Goal: Information Seeking & Learning: Learn about a topic

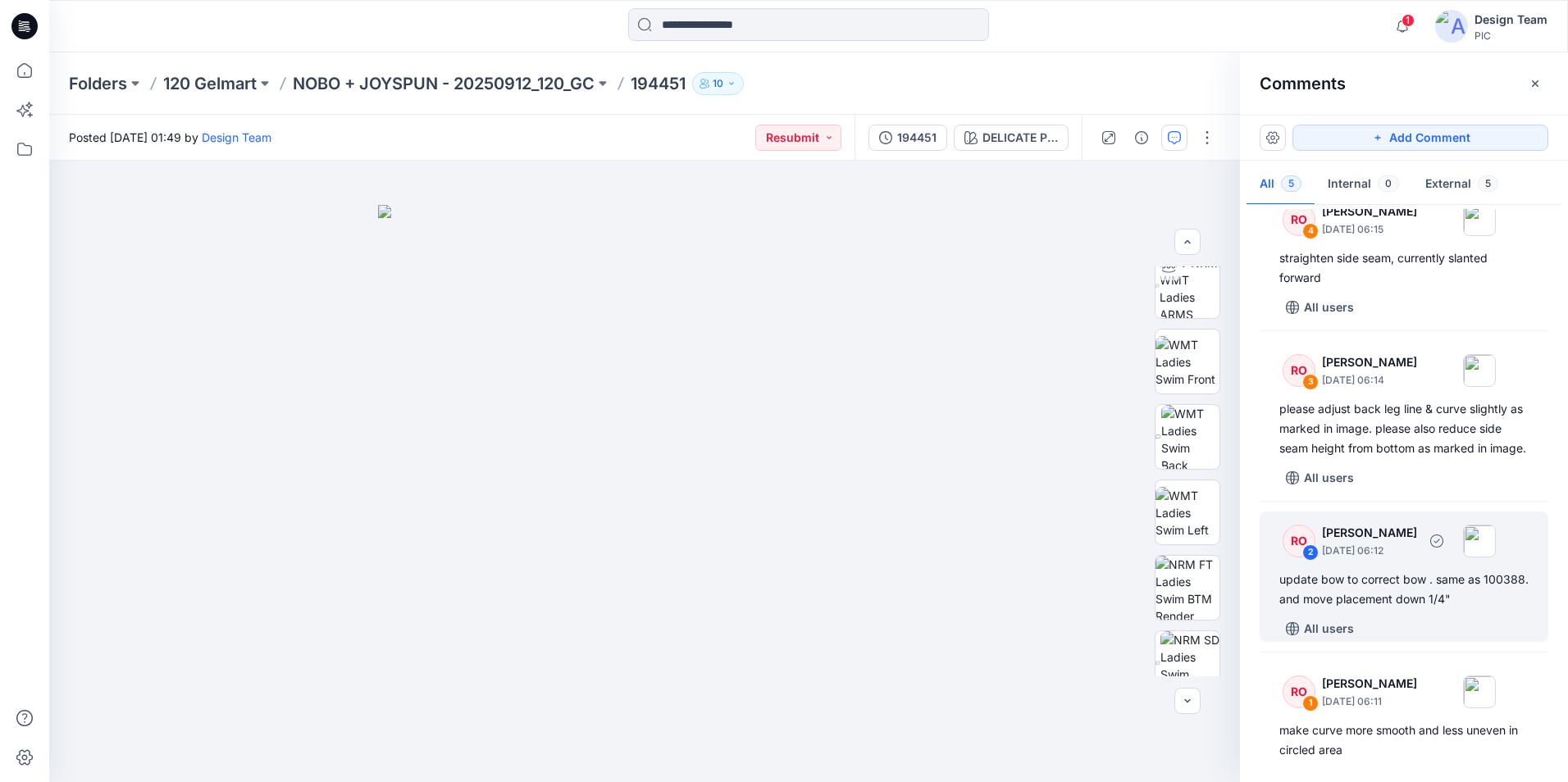
scroll to position [212, 0]
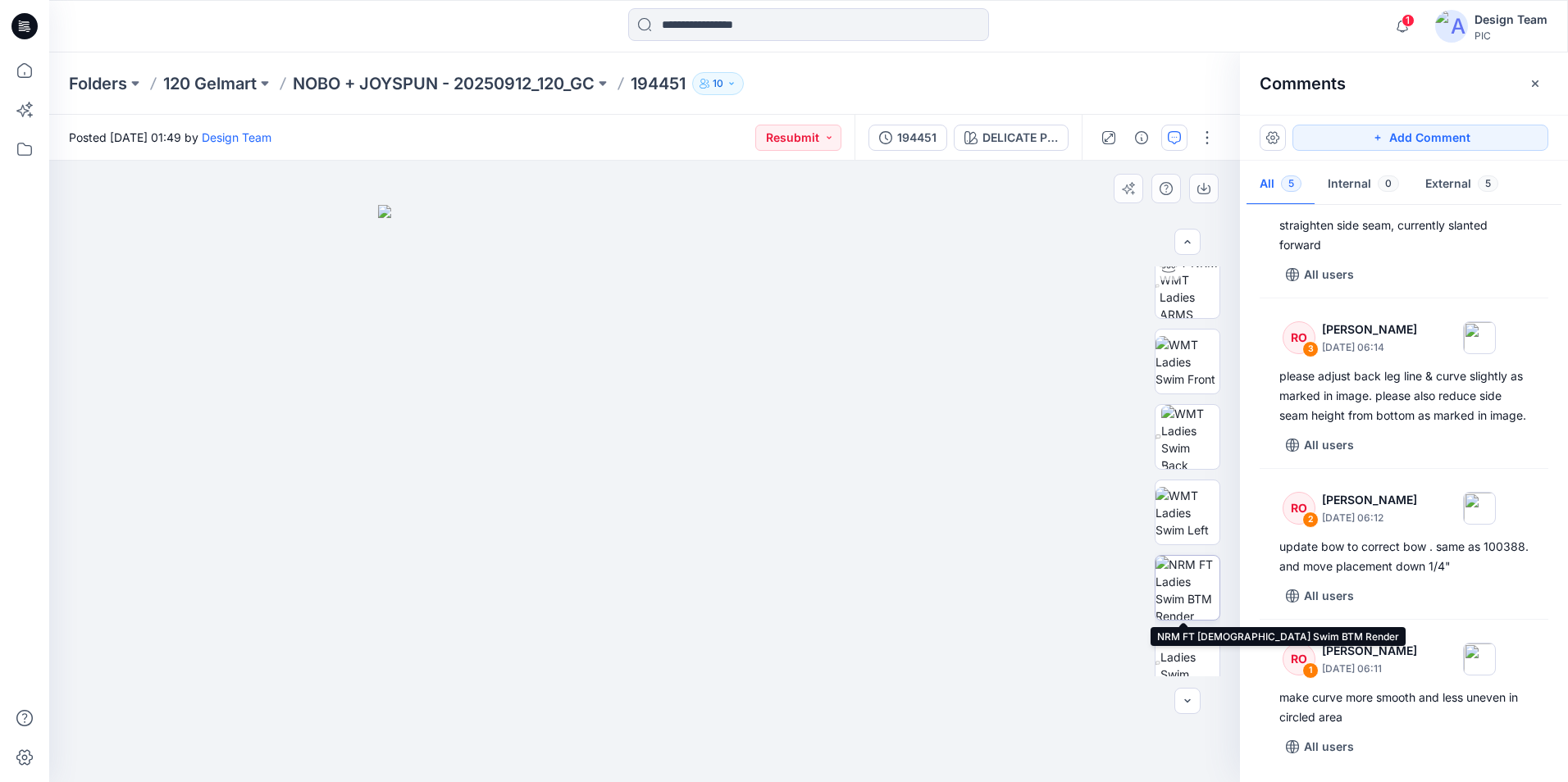
click at [1178, 572] on img at bounding box center [1188, 588] width 64 height 64
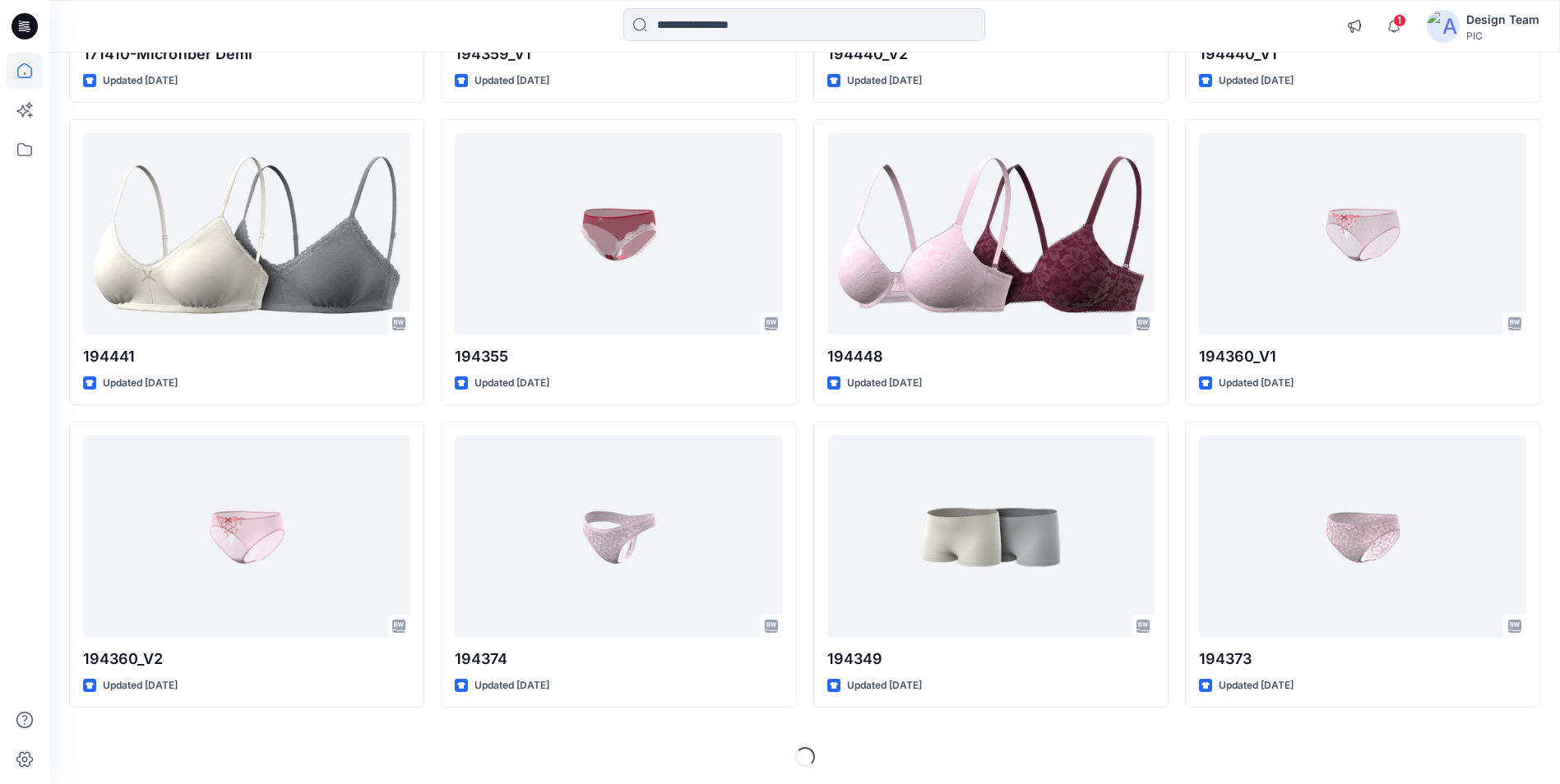
scroll to position [4046, 0]
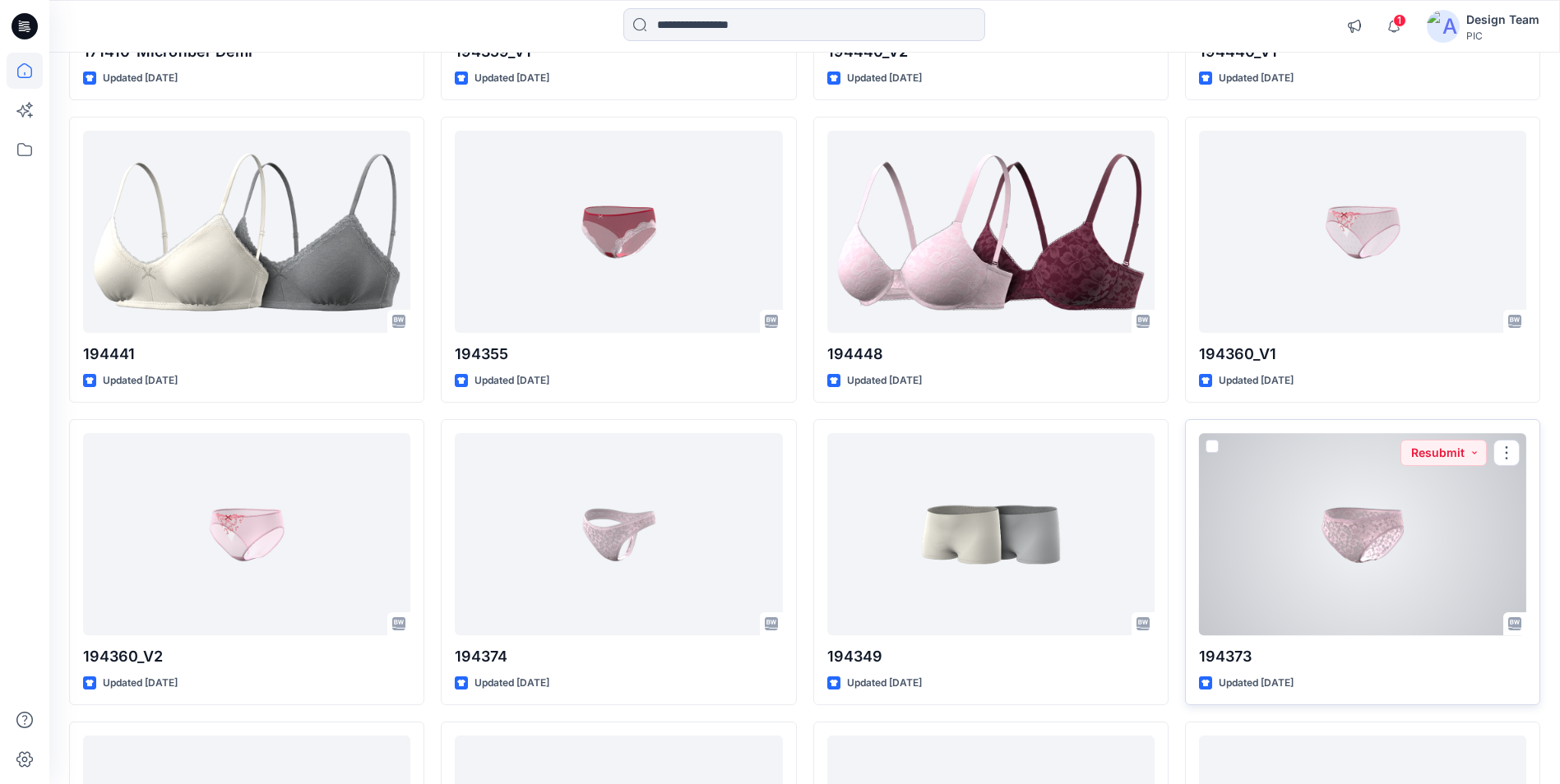
click at [1346, 559] on div at bounding box center [1363, 534] width 327 height 202
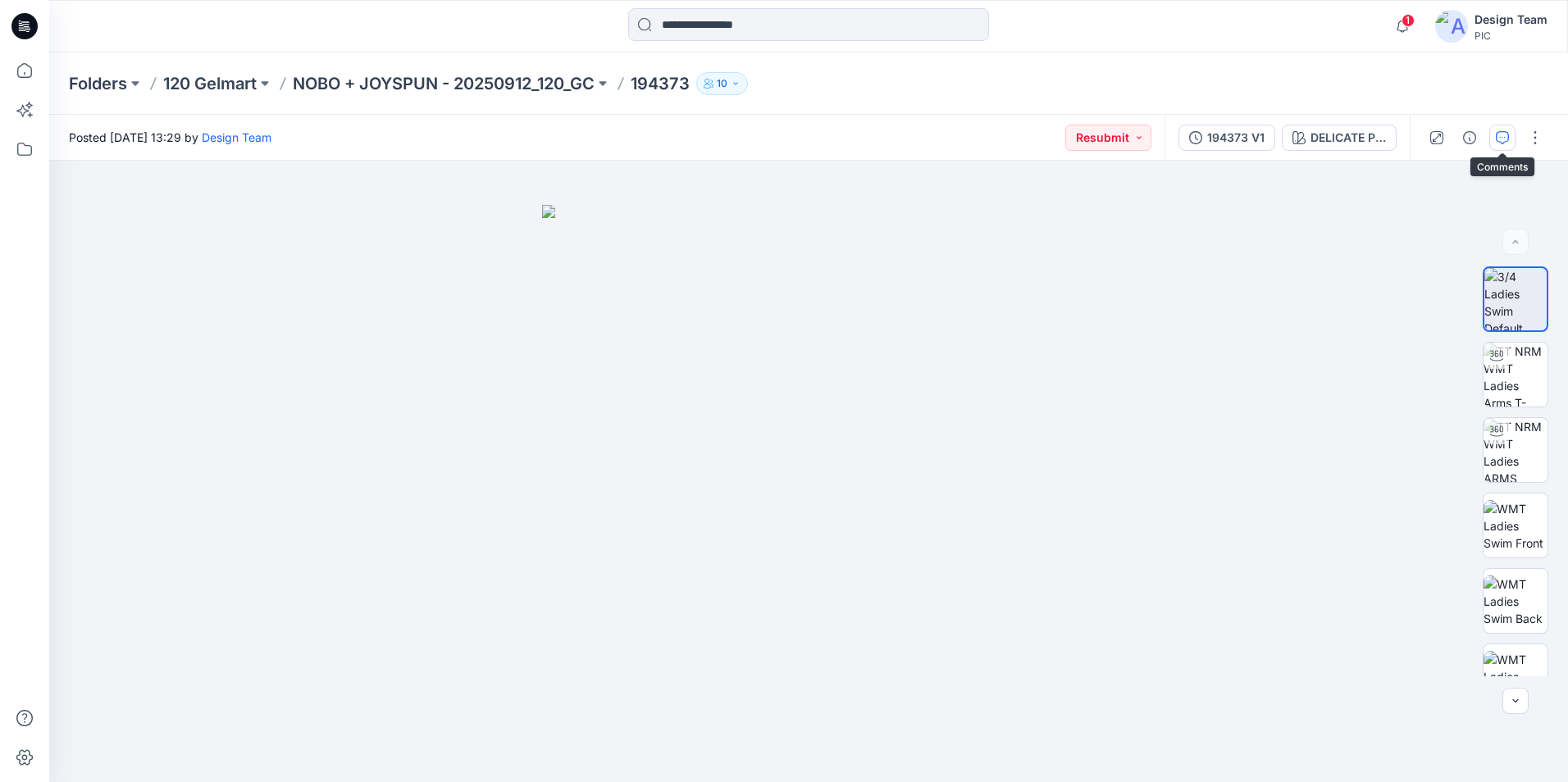
click at [1498, 139] on icon "button" at bounding box center [1502, 138] width 13 height 13
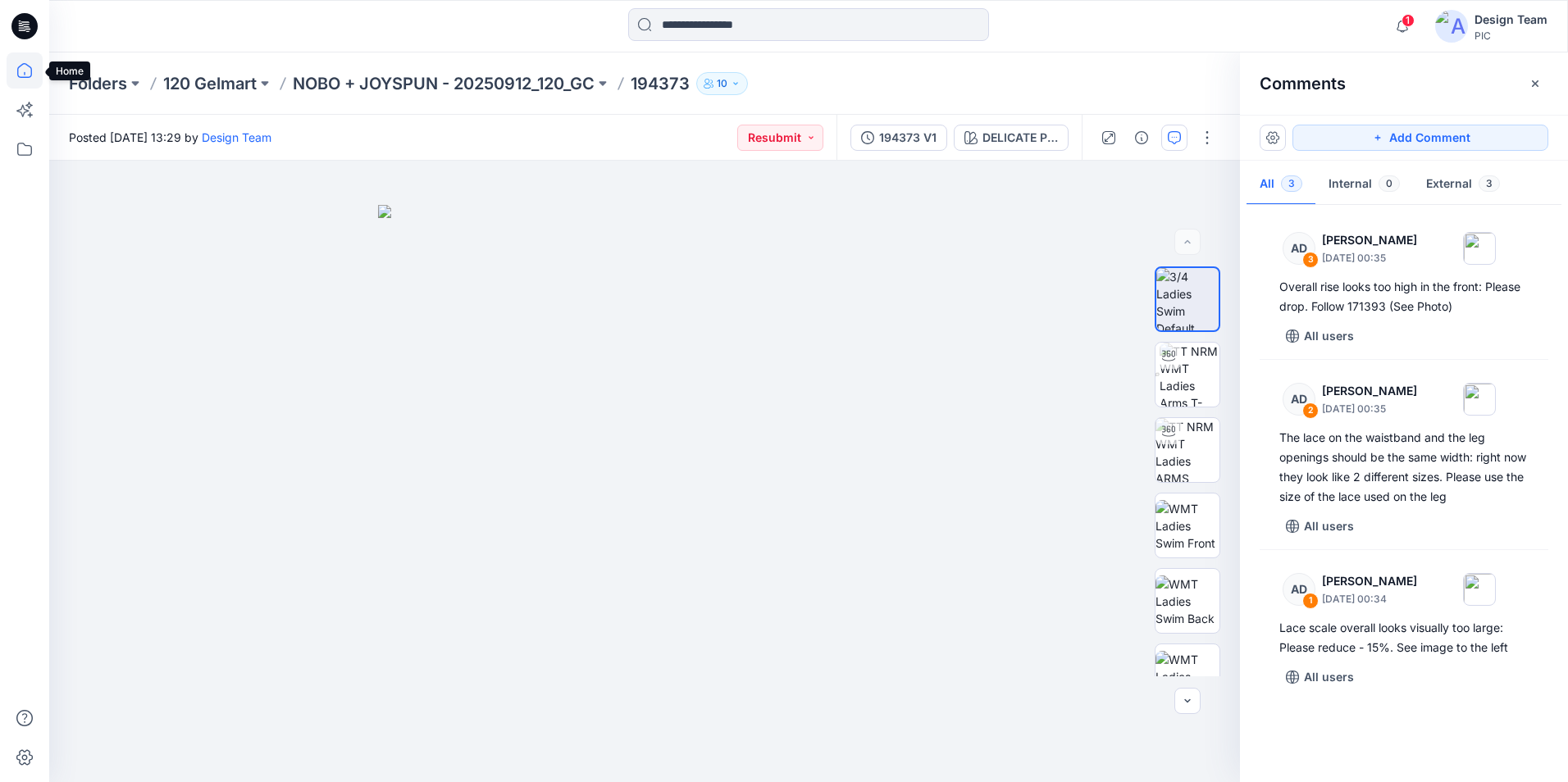
click at [17, 73] on icon at bounding box center [24, 71] width 36 height 36
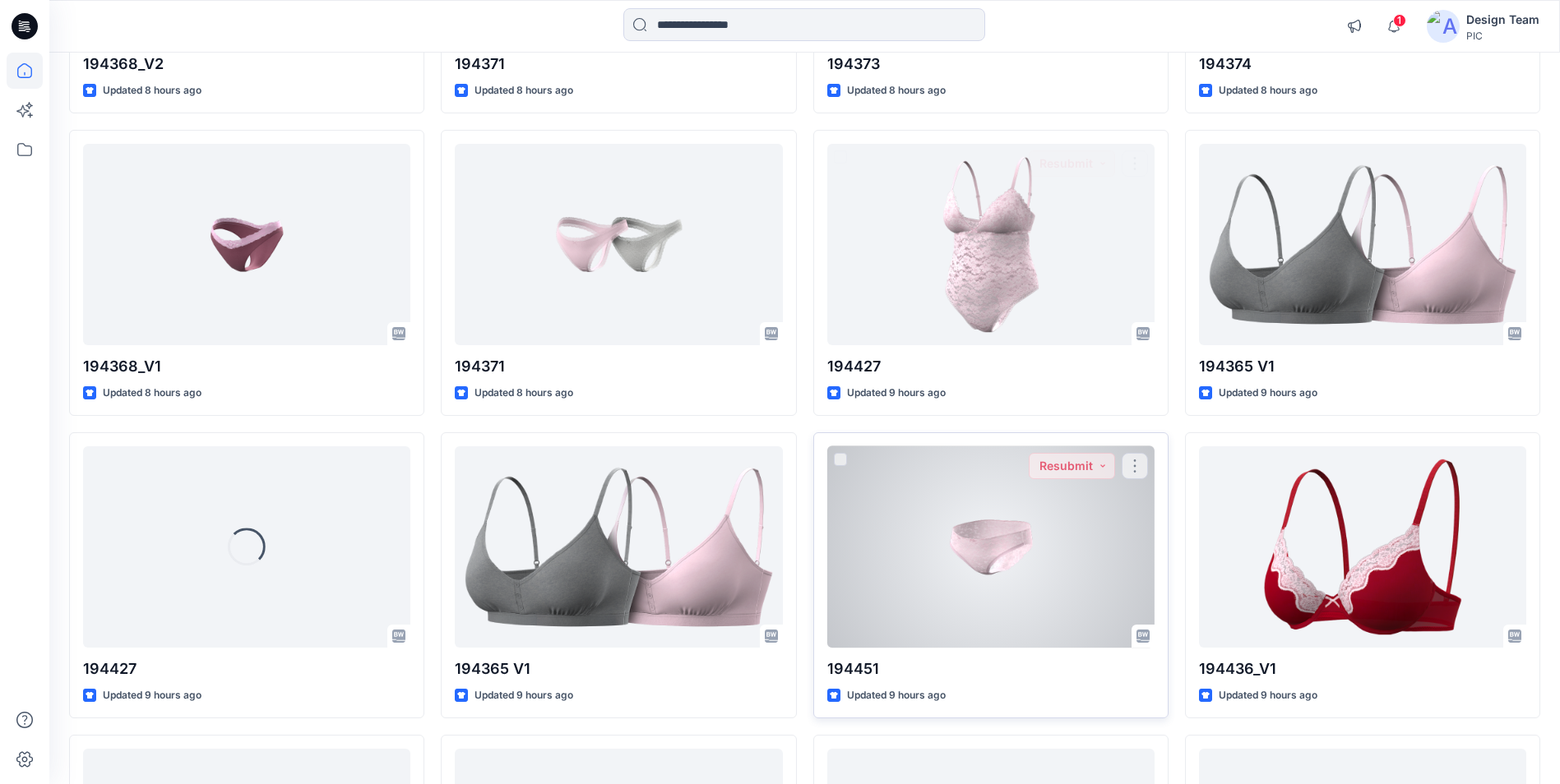
scroll to position [740, 0]
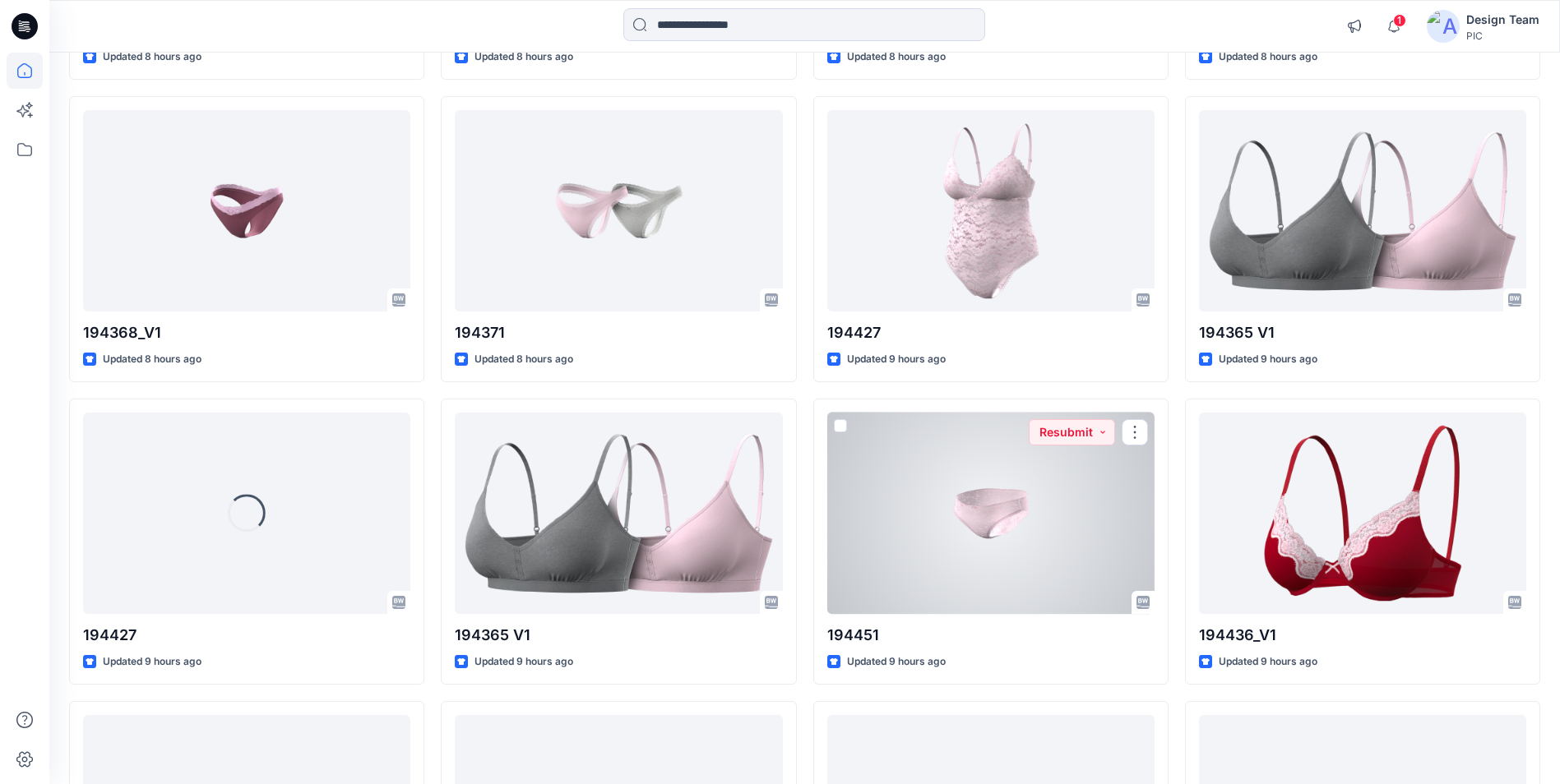
click at [971, 506] on div at bounding box center [991, 514] width 327 height 202
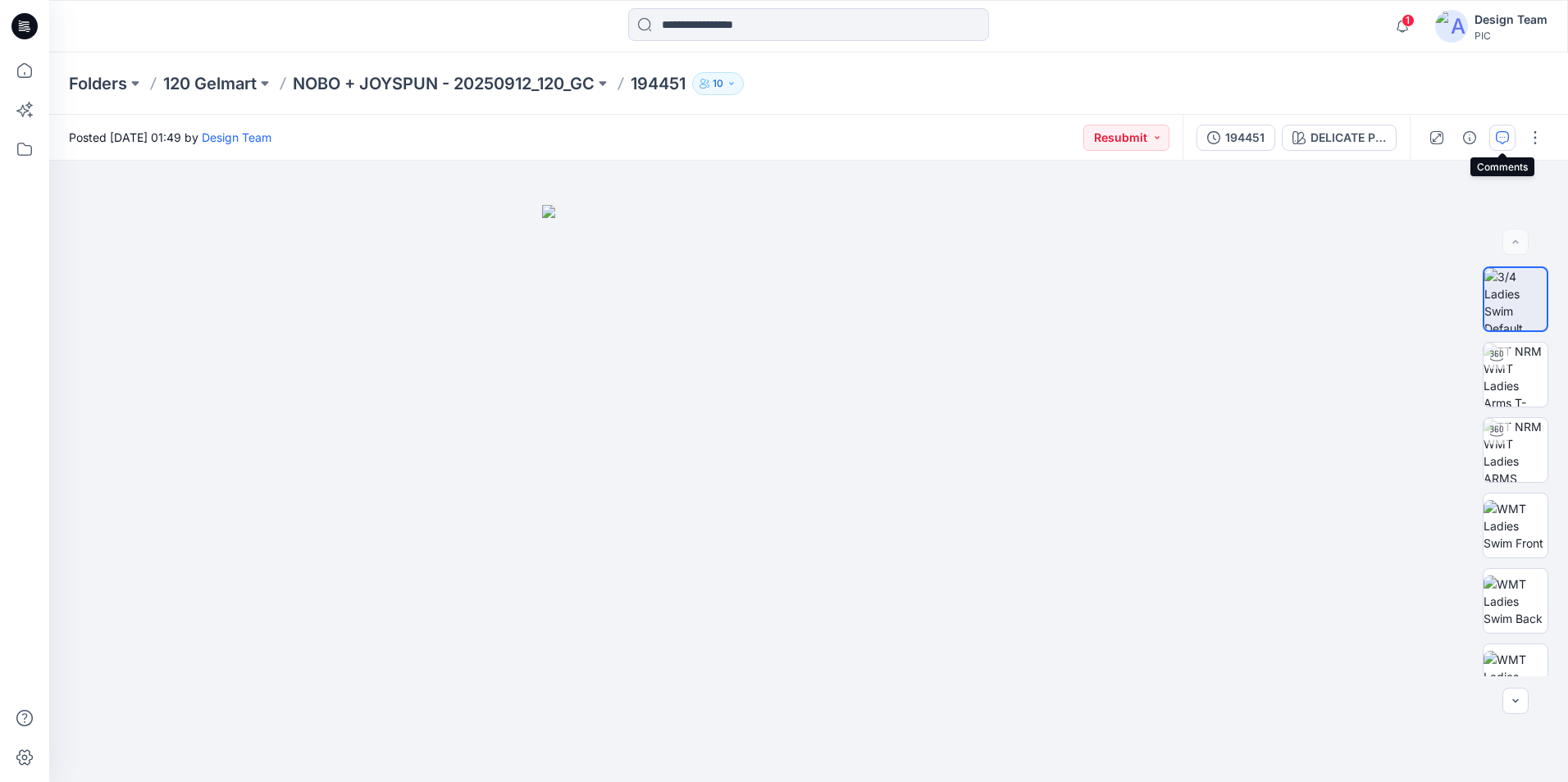
click at [1506, 130] on button "button" at bounding box center [1503, 138] width 26 height 26
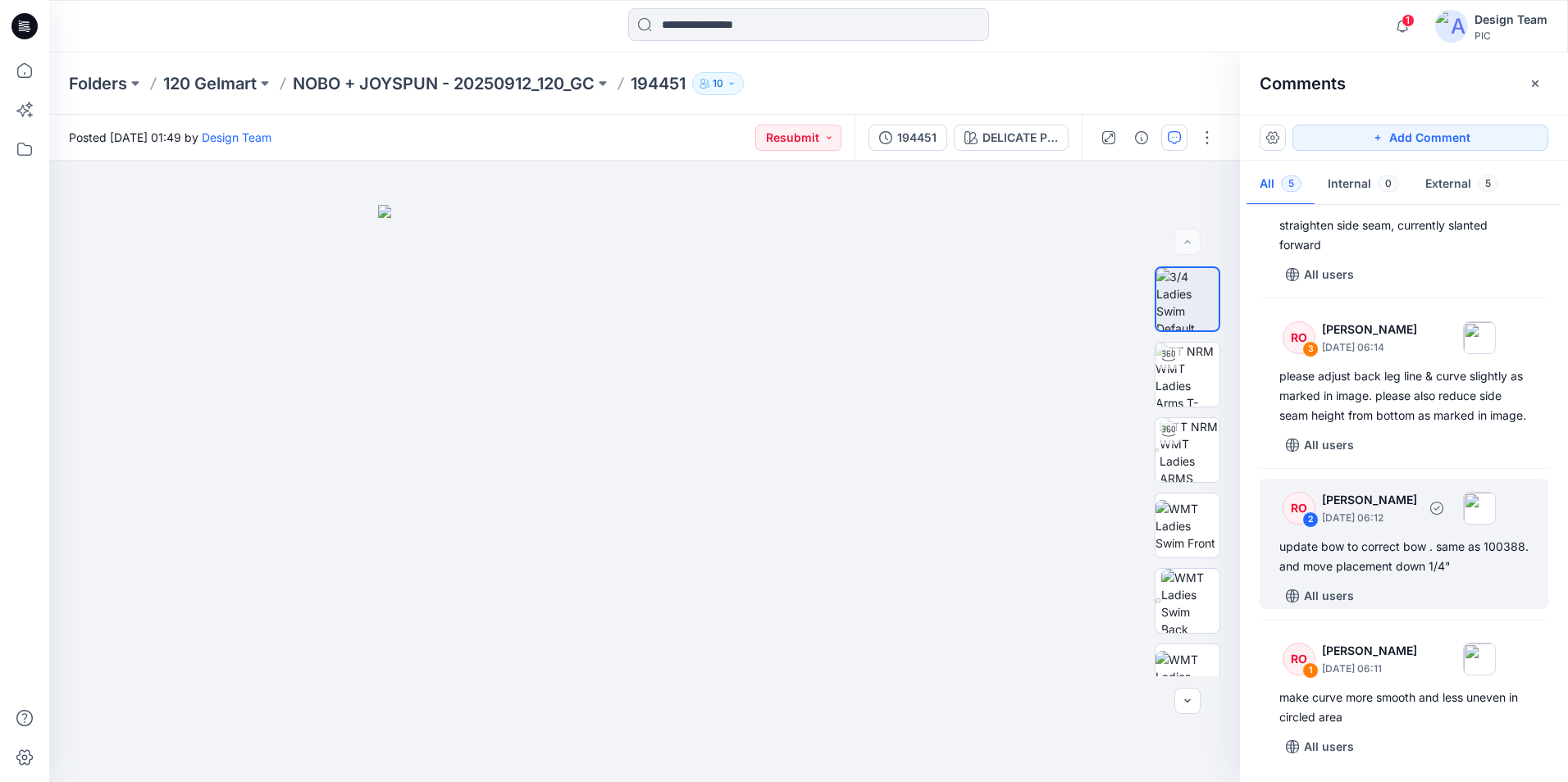
scroll to position [212, 0]
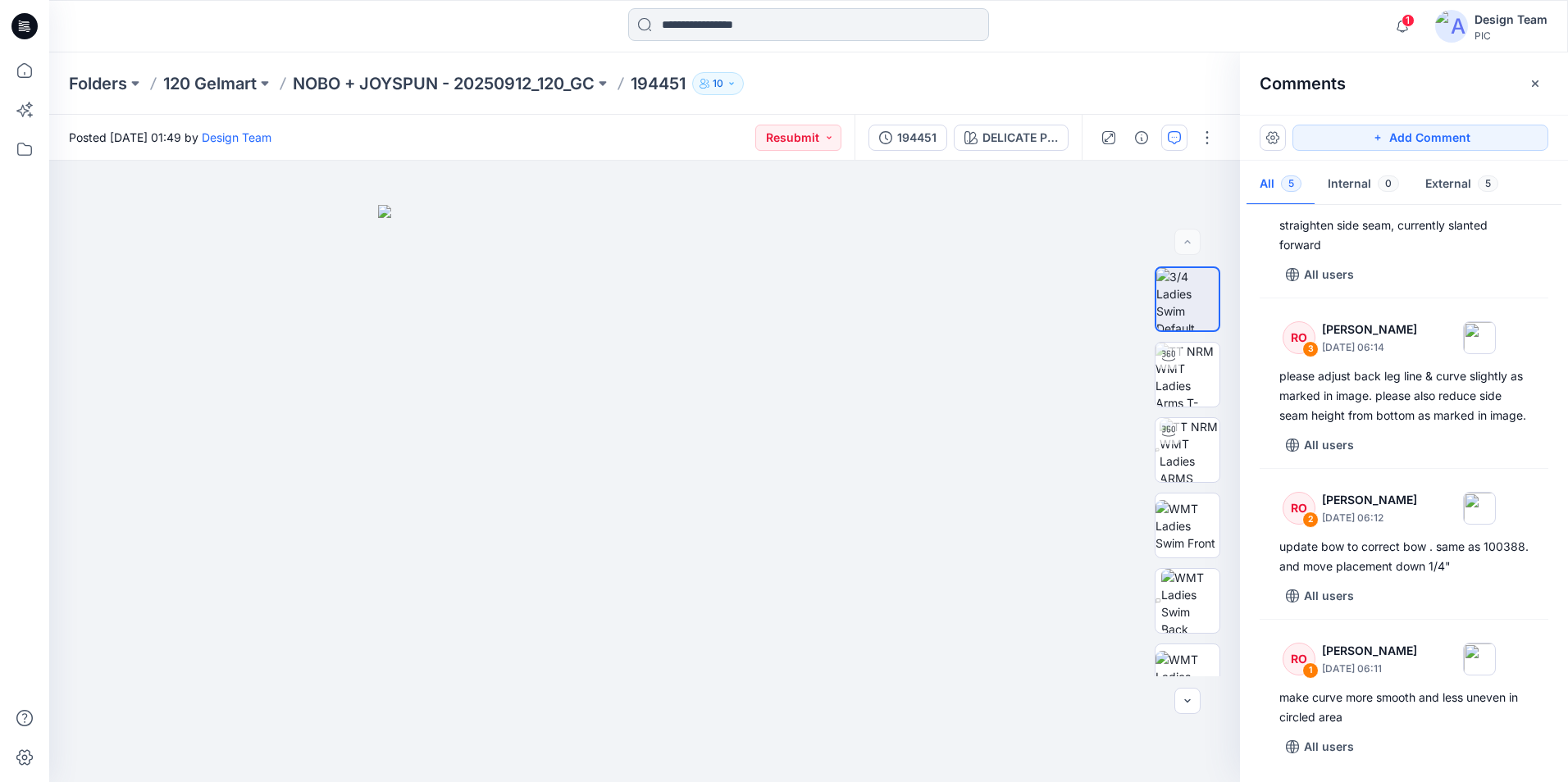
click at [680, 21] on input at bounding box center [808, 24] width 361 height 33
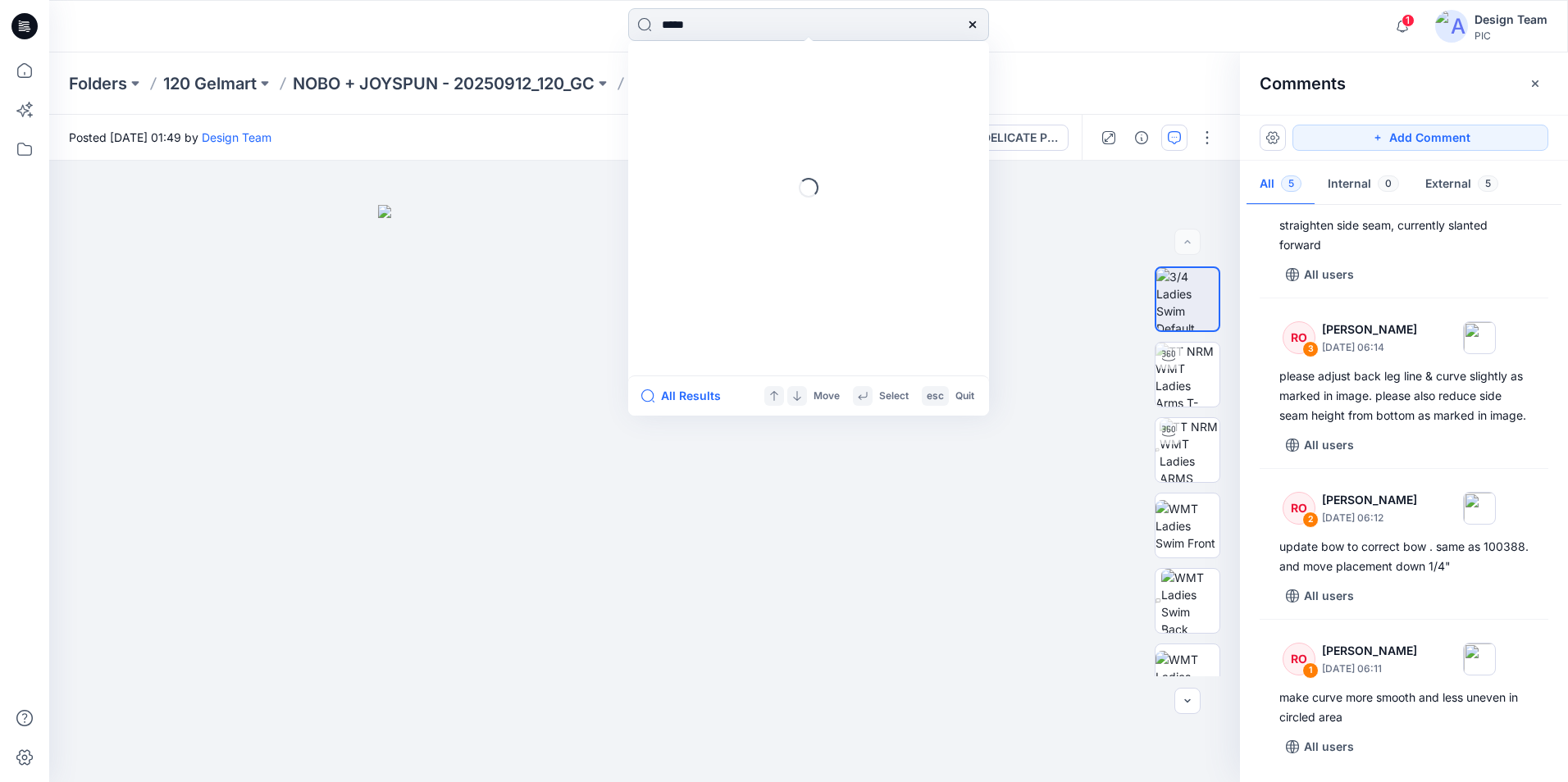
type input "******"
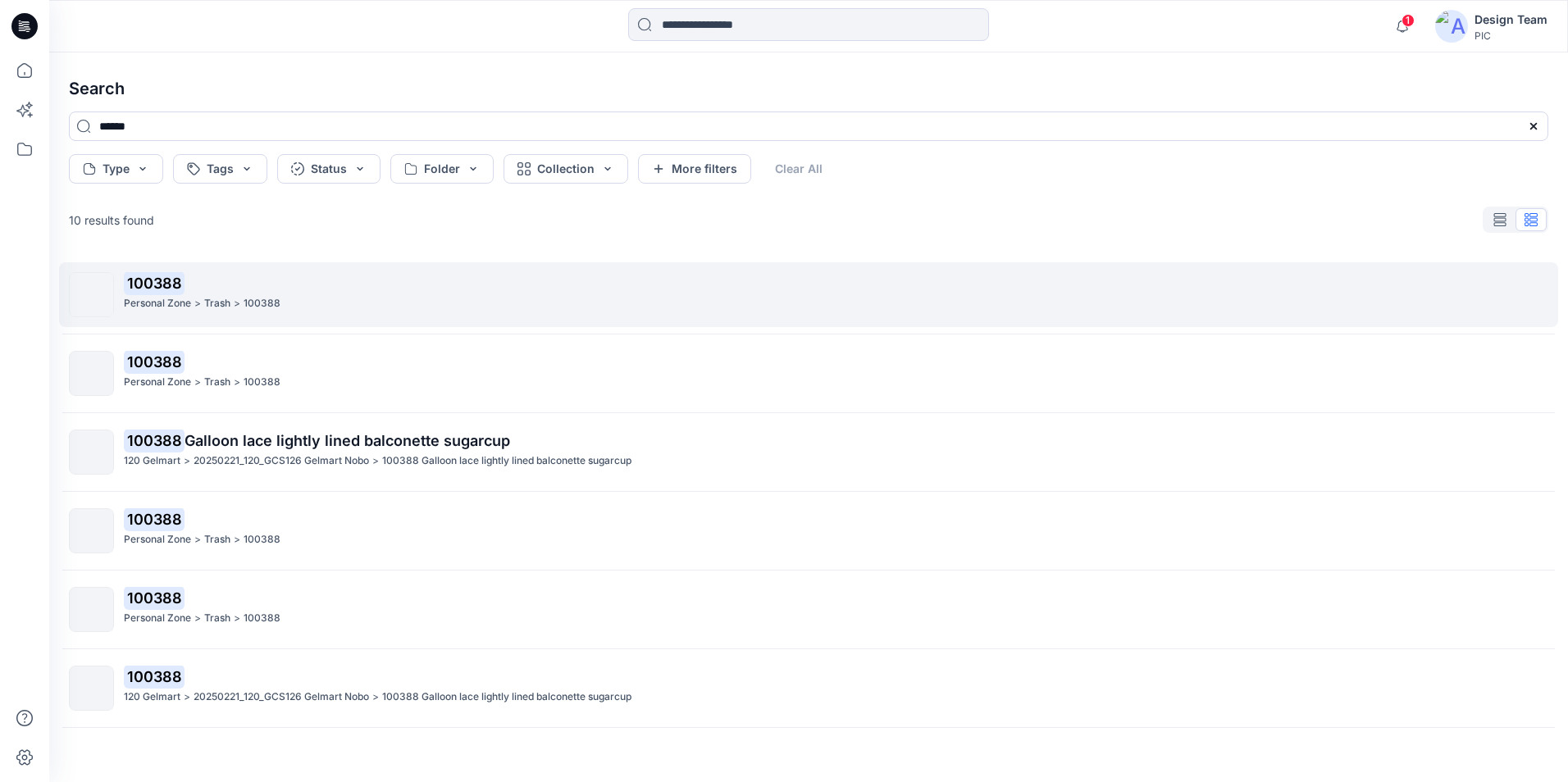
click at [148, 279] on mark "100388" at bounding box center [153, 283] width 61 height 23
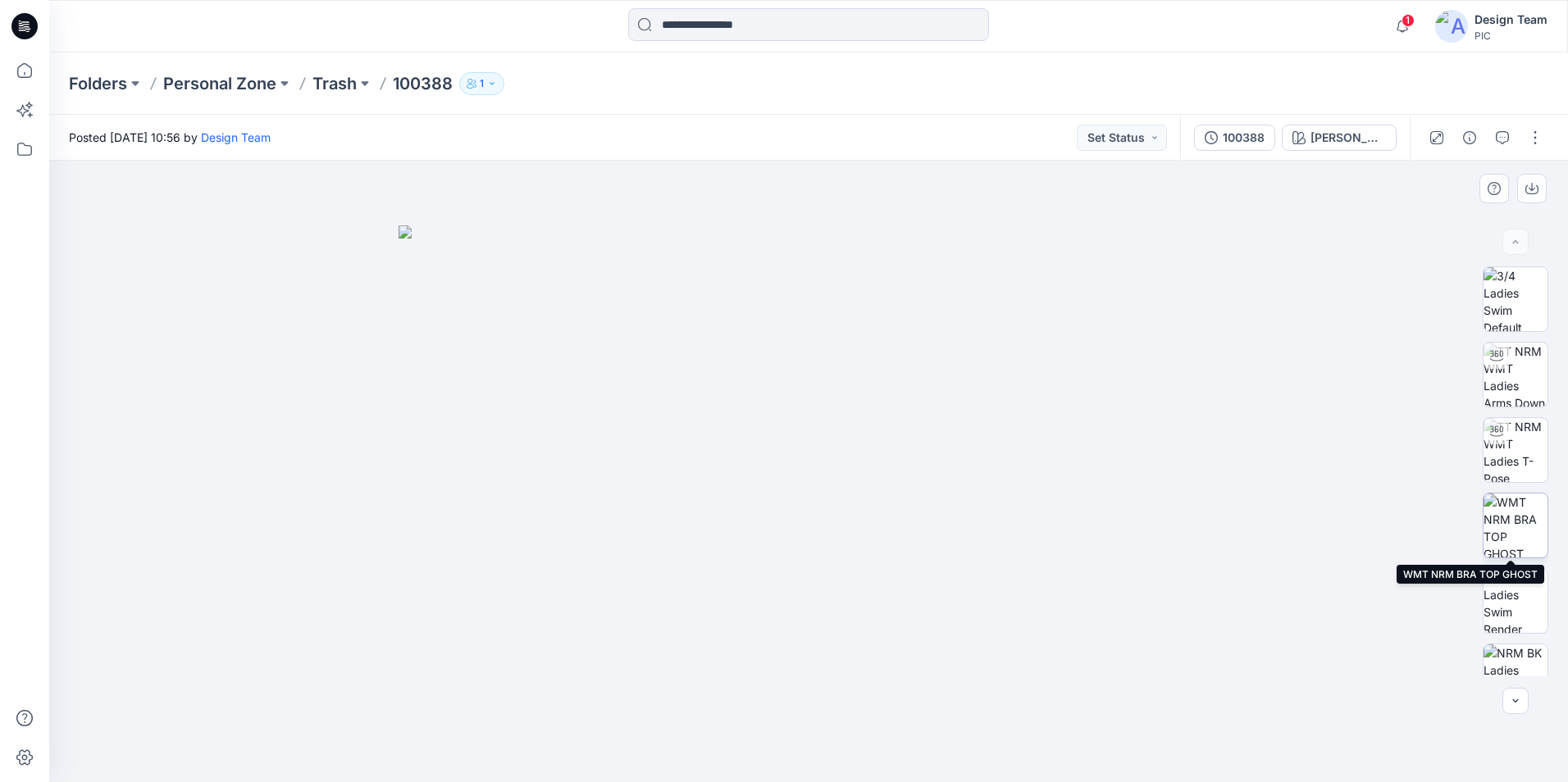
click at [1521, 540] on img at bounding box center [1516, 525] width 64 height 64
